Goal: Task Accomplishment & Management: Use online tool/utility

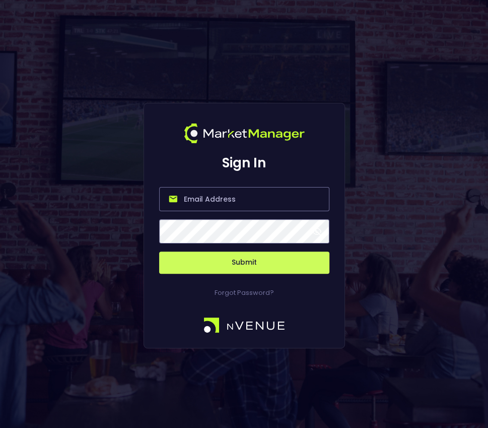
type input "[PERSON_NAME][EMAIL_ADDRESS][DOMAIN_NAME]"
click at [237, 267] on button "Submit" at bounding box center [244, 262] width 170 height 22
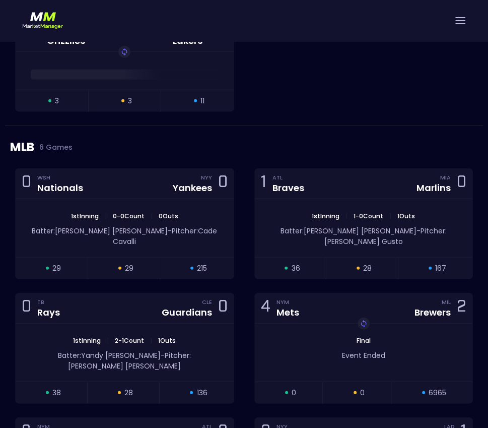
scroll to position [1220, 0]
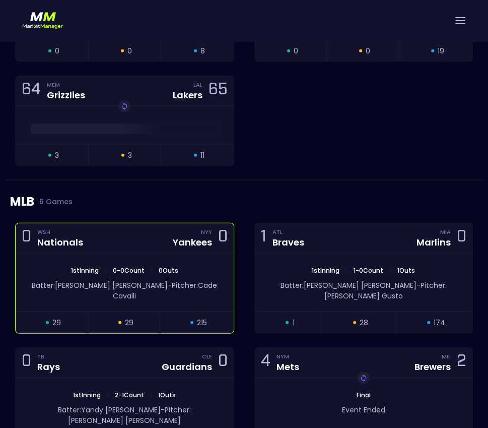
click at [121, 233] on div "0 WSH Nationals NYY Yankees 0" at bounding box center [125, 238] width 218 height 30
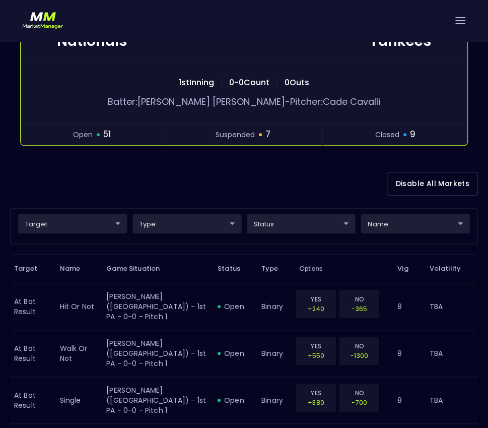
scroll to position [184, 0]
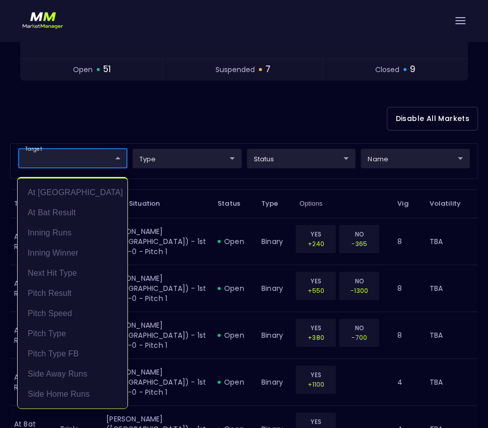
click at [89, 295] on li "Pitch Result" at bounding box center [73, 293] width 110 height 20
type input "Pitch Result"
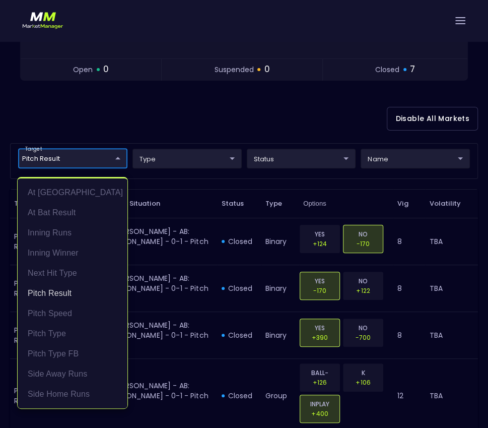
click at [177, 122] on div at bounding box center [244, 214] width 488 height 428
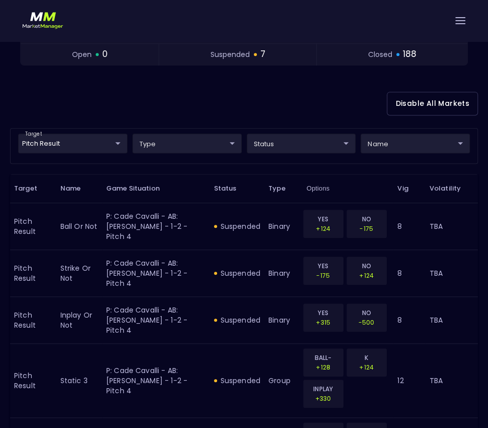
scroll to position [191, 0]
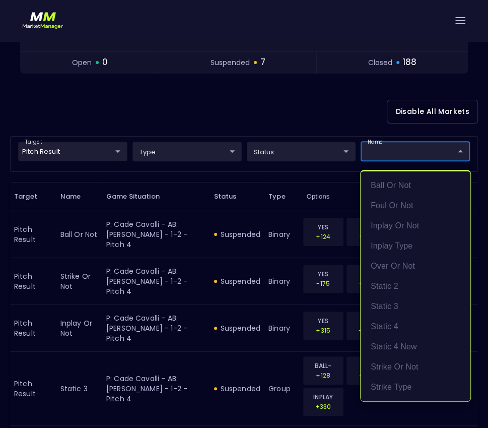
click at [394, 154] on div at bounding box center [244, 214] width 488 height 428
click at [246, 108] on div at bounding box center [244, 214] width 488 height 428
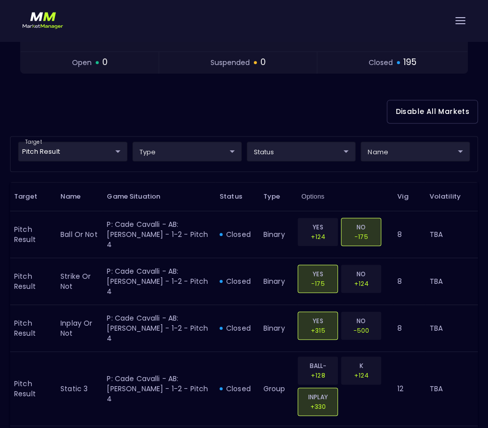
click at [215, 112] on div "Disable All Markets" at bounding box center [244, 111] width 468 height 49
click at [456, 15] on div at bounding box center [244, 20] width 488 height 41
click at [463, 26] on div at bounding box center [244, 20] width 488 height 41
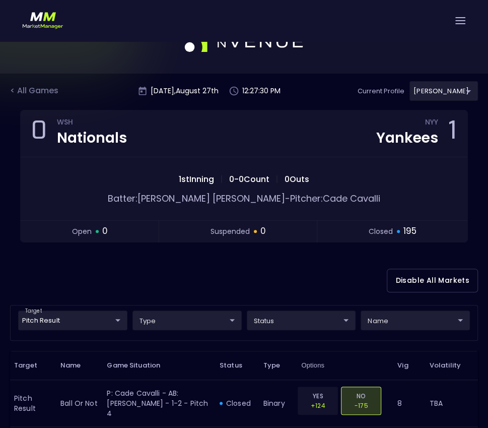
scroll to position [0, 0]
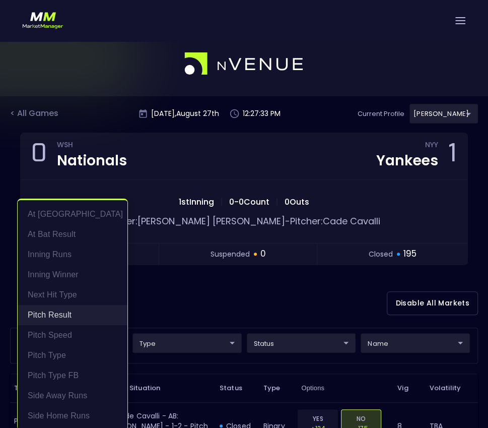
click at [57, 313] on li "Pitch Result" at bounding box center [73, 315] width 110 height 20
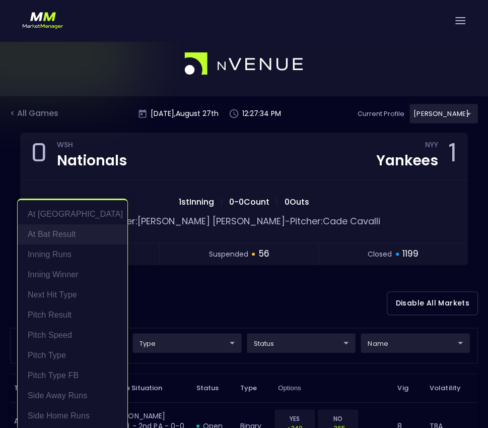
click at [69, 231] on li "At Bat Result" at bounding box center [73, 234] width 110 height 20
type input "At Bat Result"
click at [202, 285] on div at bounding box center [244, 214] width 488 height 428
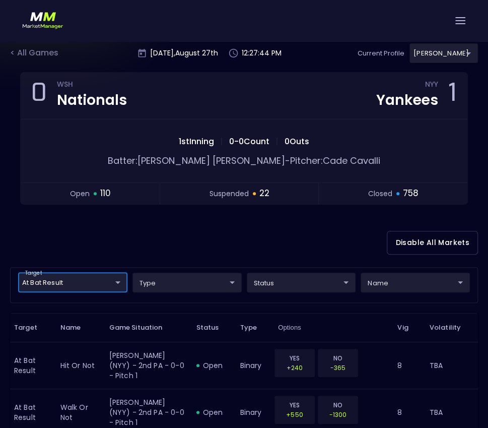
scroll to position [62, 0]
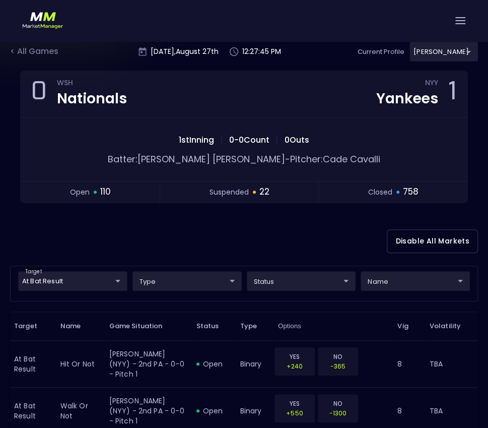
click at [291, 230] on div "Disable All Markets" at bounding box center [244, 241] width 468 height 49
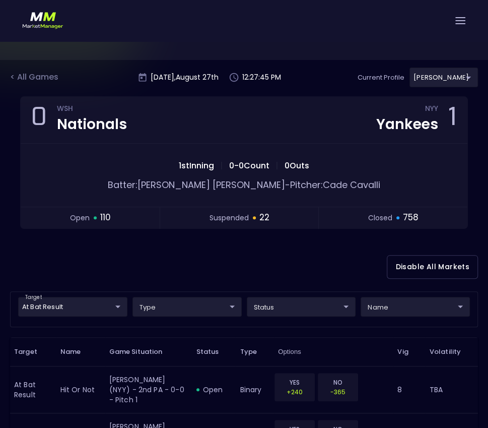
scroll to position [35, 0]
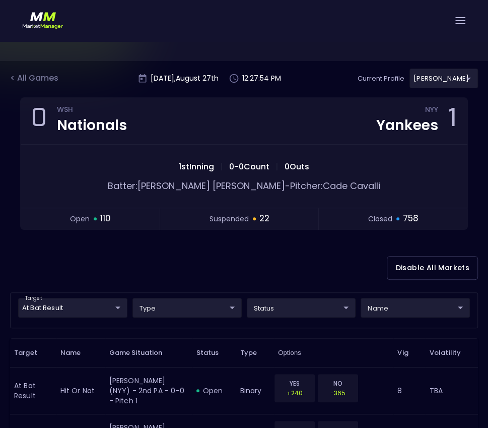
click at [419, 316] on div "name ​ ​" at bounding box center [415, 310] width 114 height 25
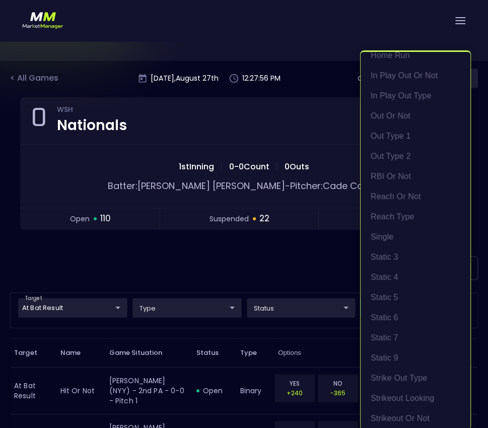
scroll to position [219, 0]
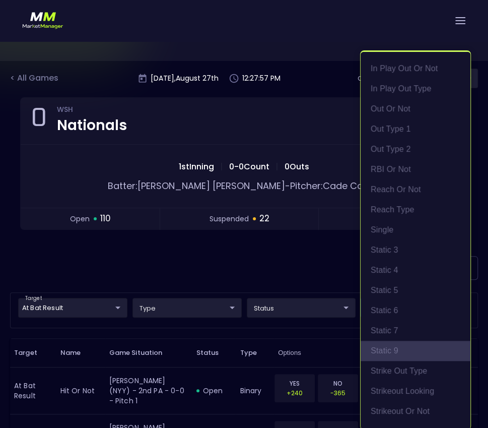
click at [417, 345] on li "Static 9" at bounding box center [416, 350] width 110 height 20
type input "Static 9"
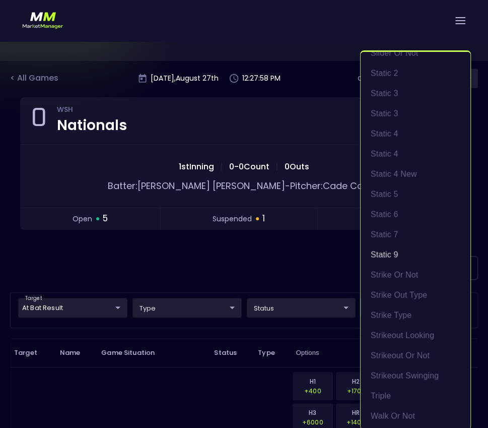
scroll to position [2, 0]
click at [280, 257] on div at bounding box center [244, 214] width 488 height 428
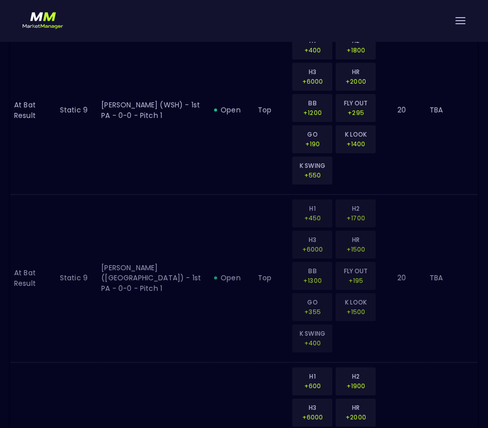
scroll to position [407, 0]
